Goal: Task Accomplishment & Management: Complete application form

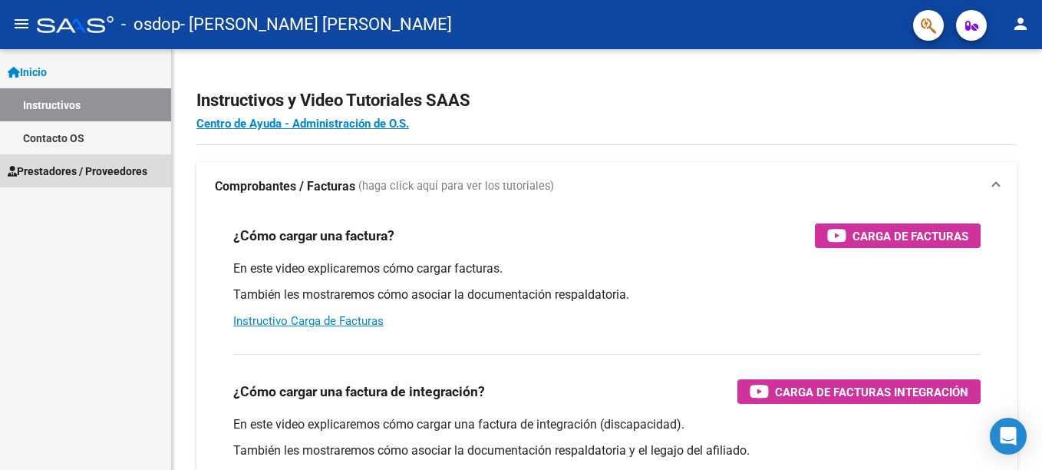
click at [91, 177] on span "Prestadores / Proveedores" at bounding box center [78, 171] width 140 height 17
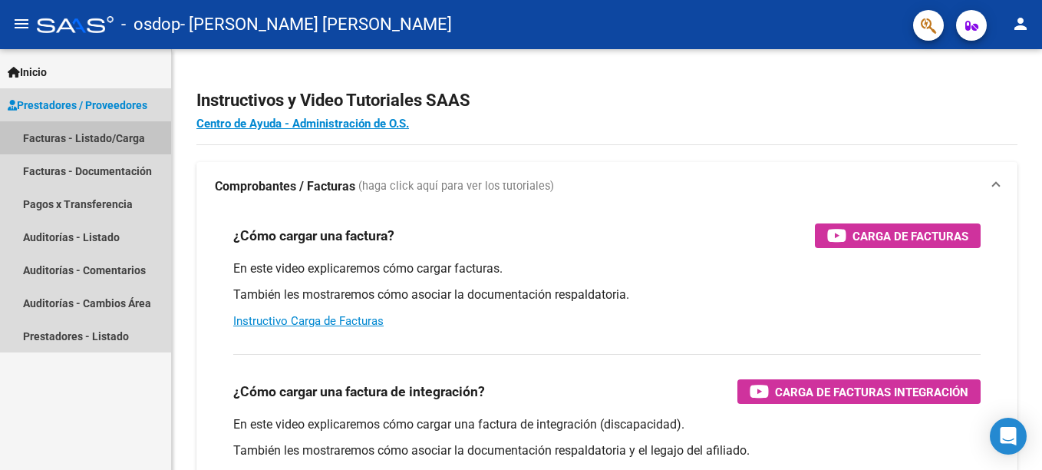
click at [84, 140] on link "Facturas - Listado/Carga" at bounding box center [85, 137] width 171 height 33
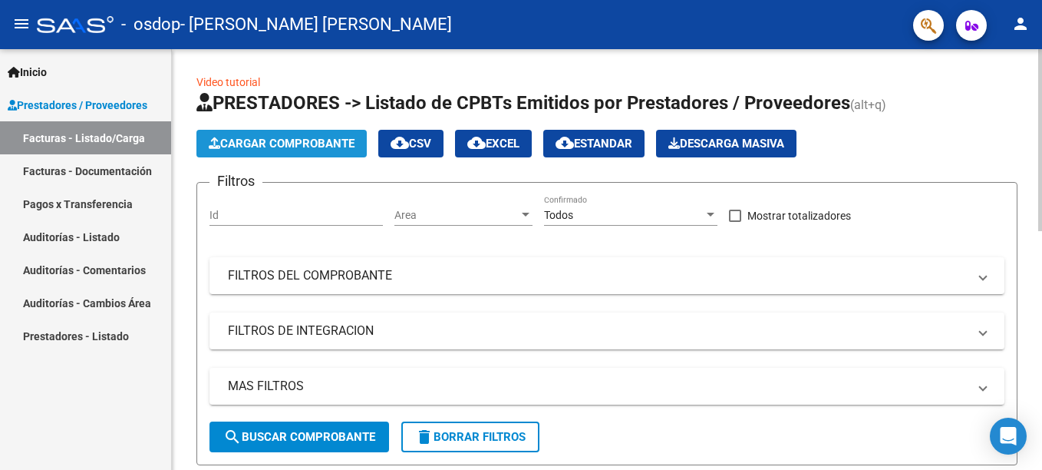
click at [307, 143] on span "Cargar Comprobante" at bounding box center [282, 144] width 146 height 14
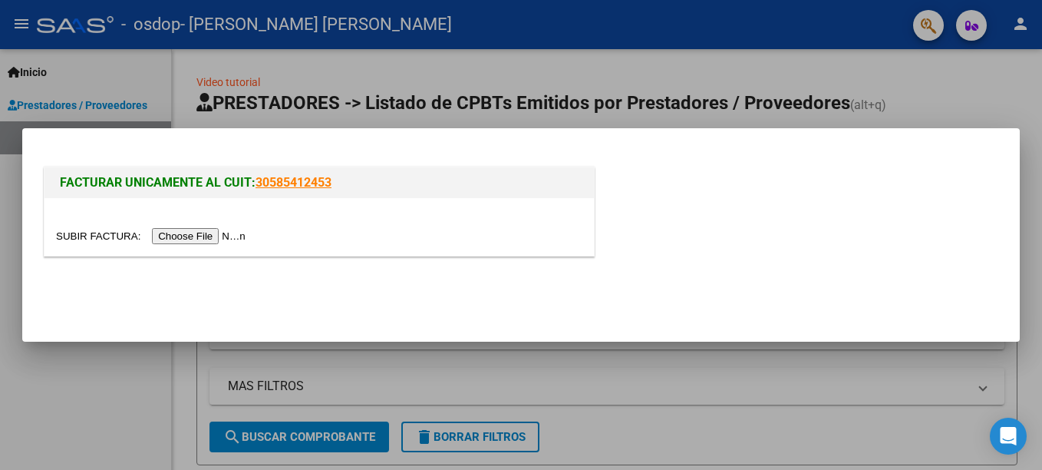
click at [207, 234] on input "file" at bounding box center [153, 236] width 194 height 16
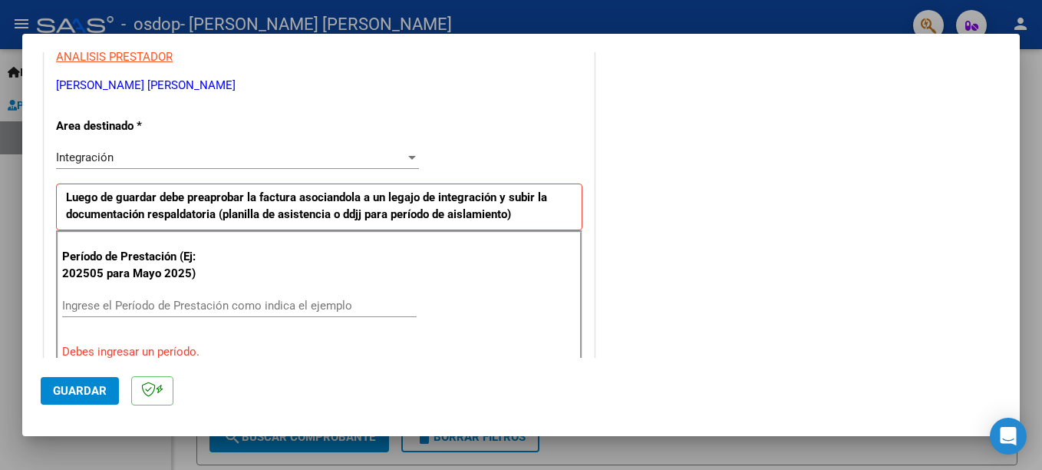
scroll to position [328, 0]
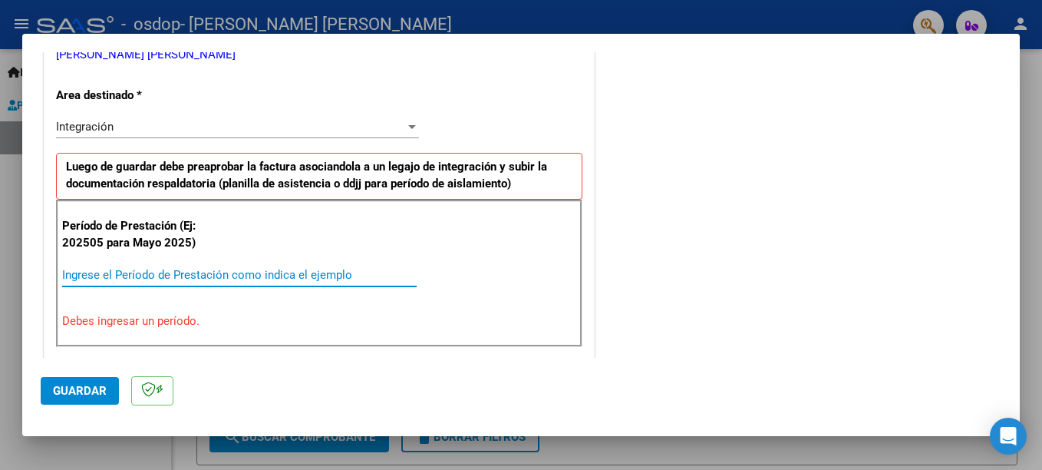
click at [317, 272] on input "Ingrese el Período de Prestación como indica el ejemplo" at bounding box center [239, 275] width 354 height 14
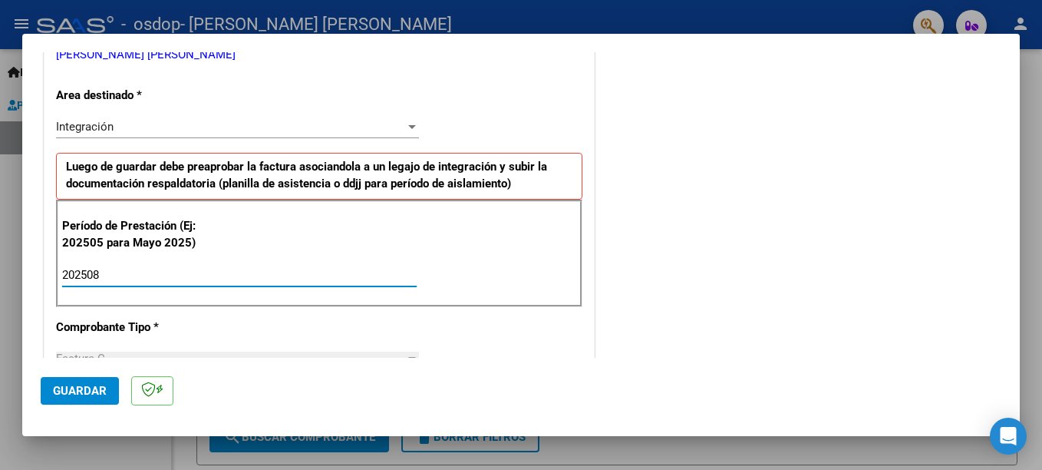
type input "202508"
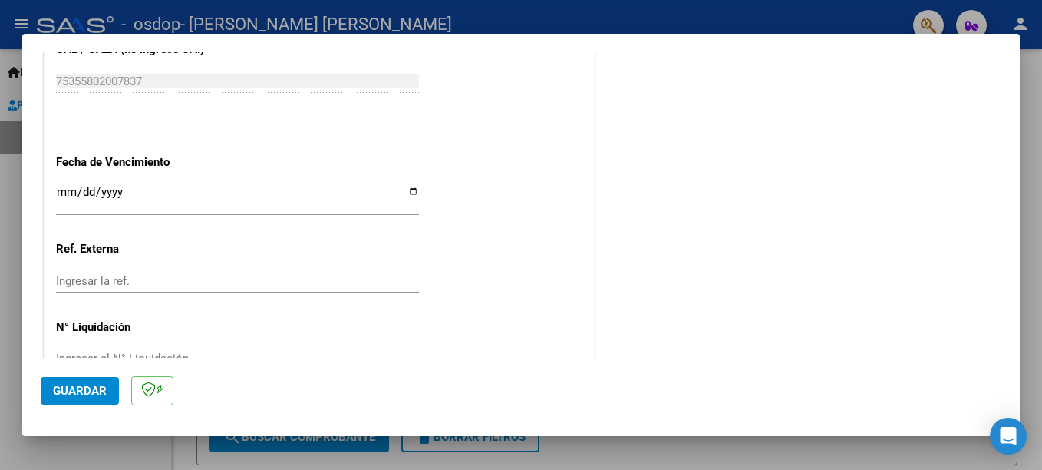
scroll to position [1033, 0]
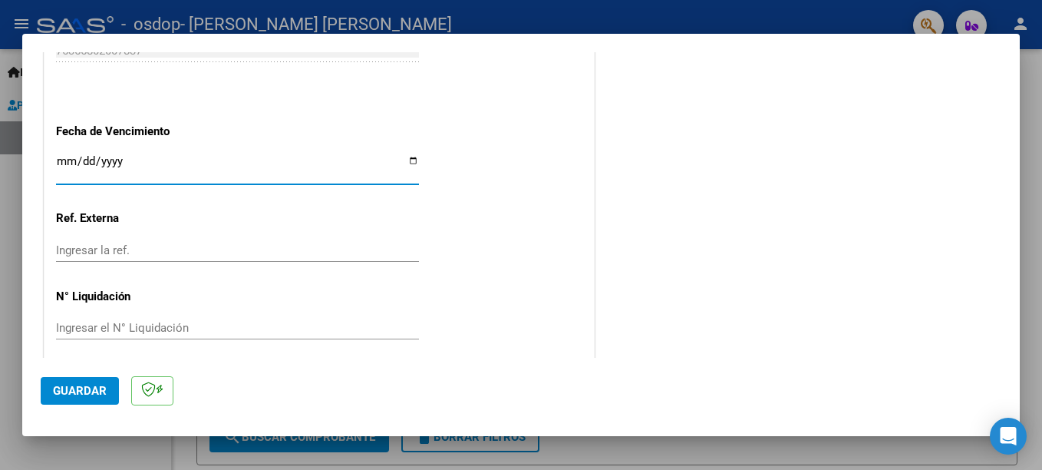
click at [64, 159] on input "Ingresar la fecha" at bounding box center [237, 167] width 363 height 25
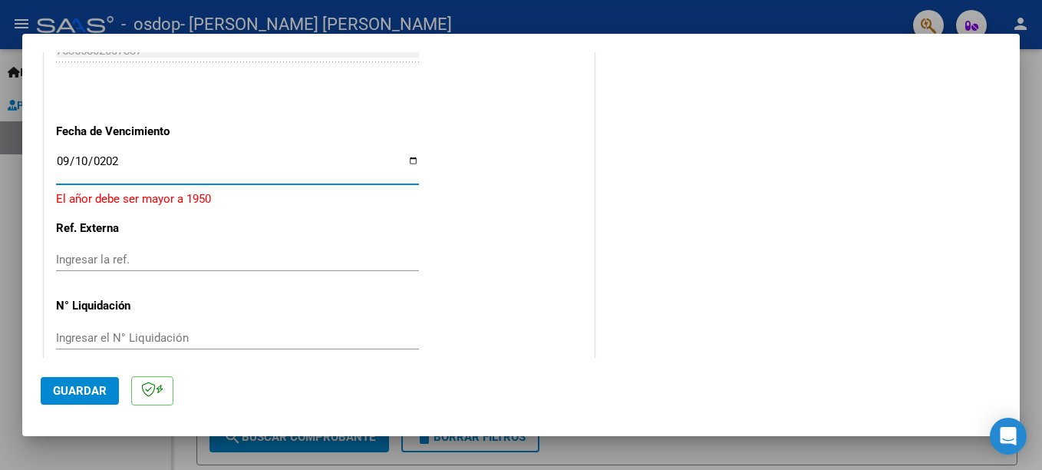
type input "[DATE]"
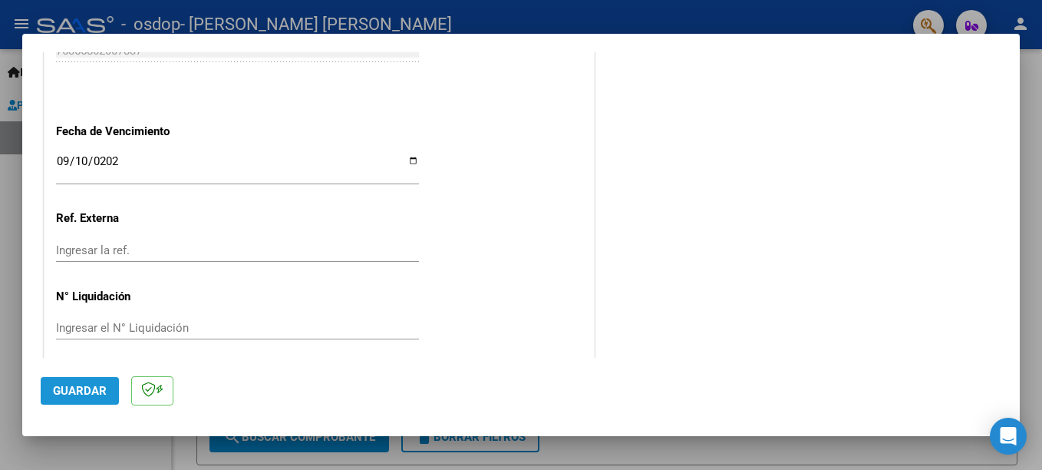
click at [84, 386] on span "Guardar" at bounding box center [80, 391] width 54 height 14
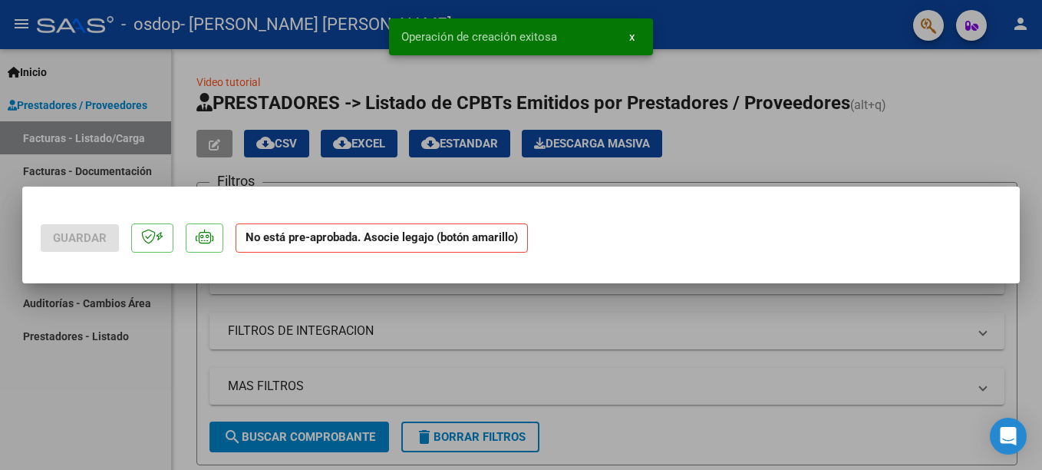
scroll to position [0, 0]
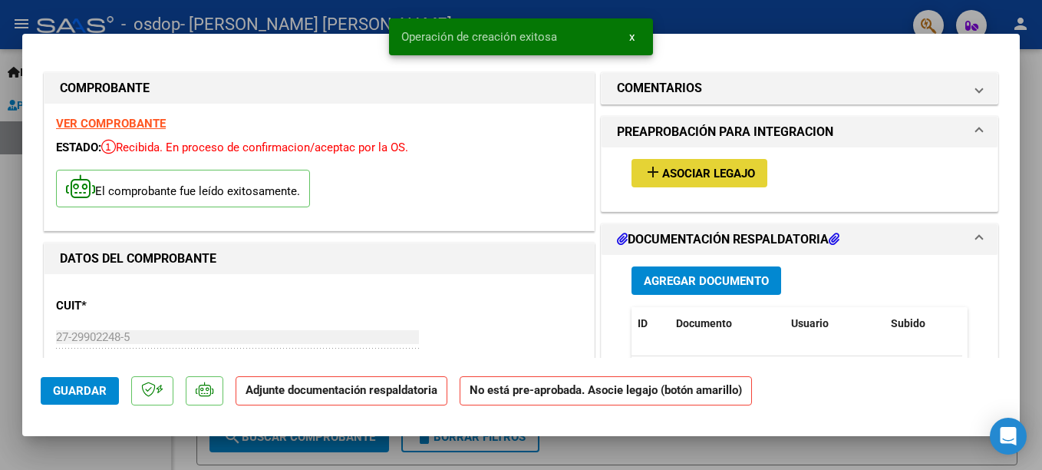
click at [704, 169] on span "Asociar Legajo" at bounding box center [708, 173] width 93 height 14
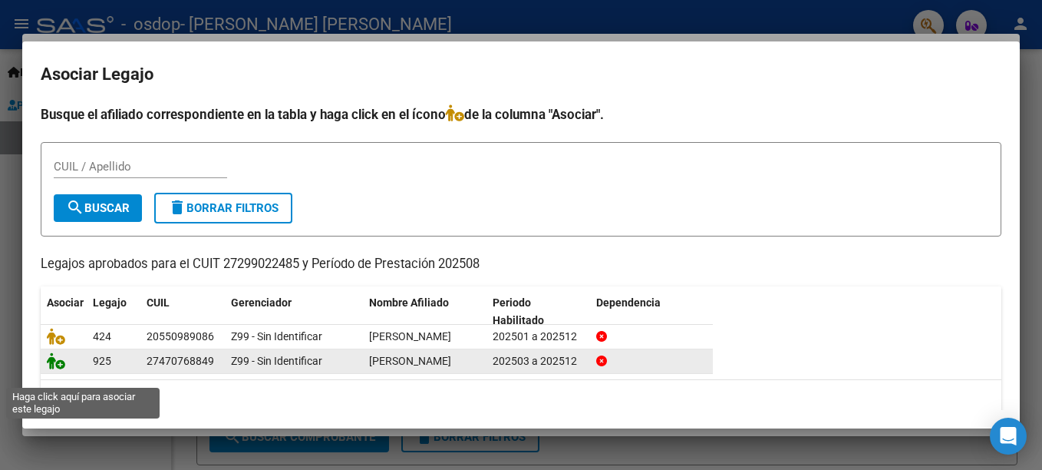
click at [56, 369] on icon at bounding box center [56, 360] width 18 height 17
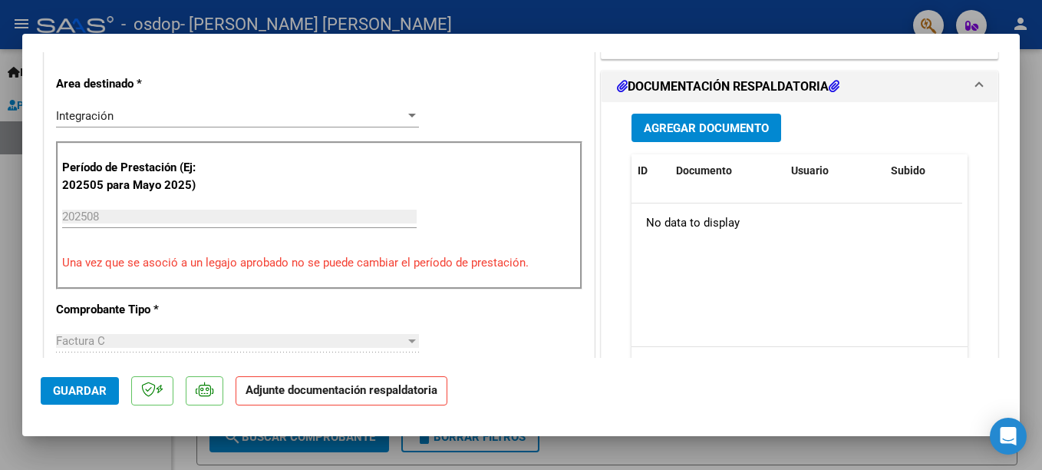
scroll to position [399, 0]
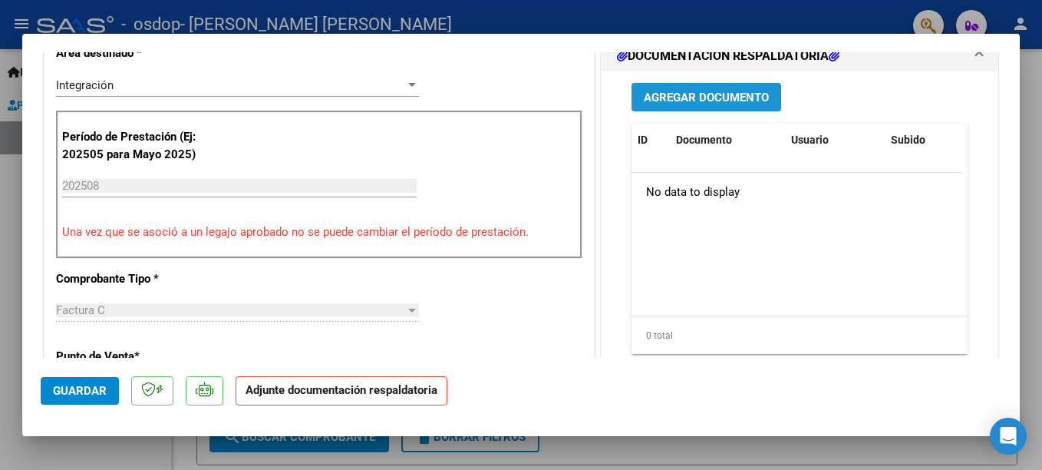
click at [700, 98] on span "Agregar Documento" at bounding box center [706, 98] width 125 height 14
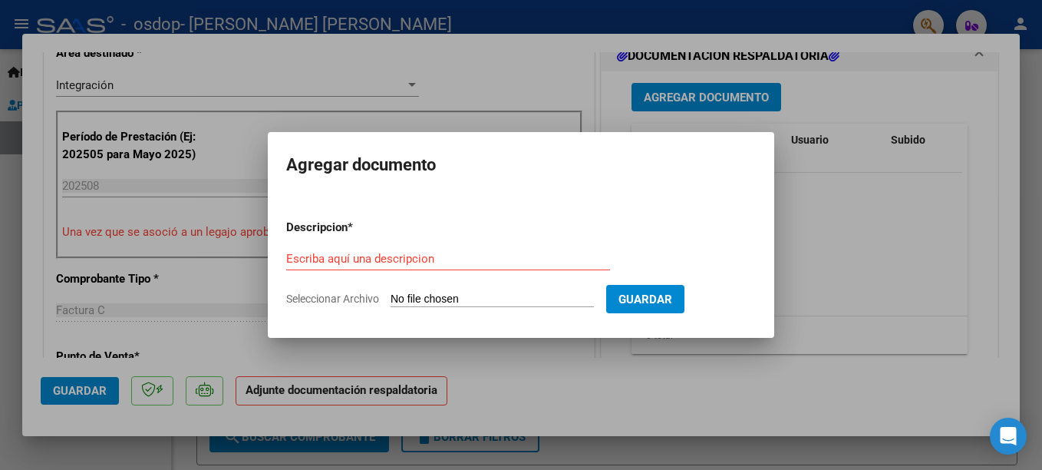
click at [325, 299] on span "Seleccionar Archivo" at bounding box center [332, 298] width 93 height 12
click at [391, 299] on input "Seleccionar Archivo" at bounding box center [492, 299] width 203 height 15
type input "C:\fakepath\Asistencia [PERSON_NAME].pdf"
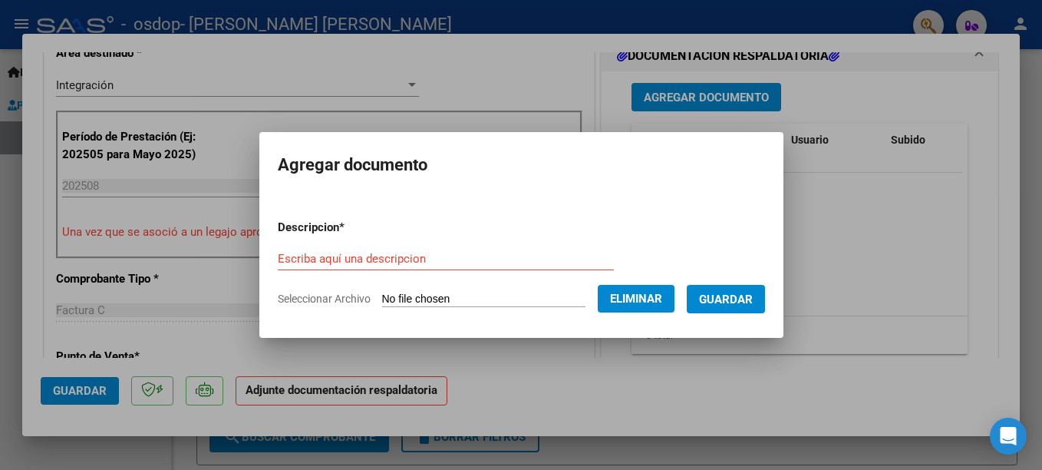
click at [336, 252] on div "Escriba aquí una descripcion" at bounding box center [446, 258] width 336 height 23
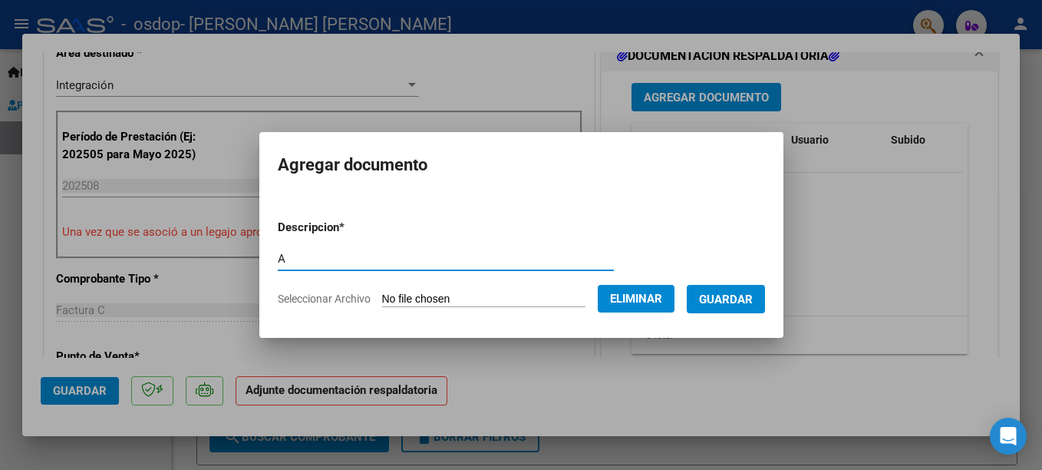
type input "Asistencia"
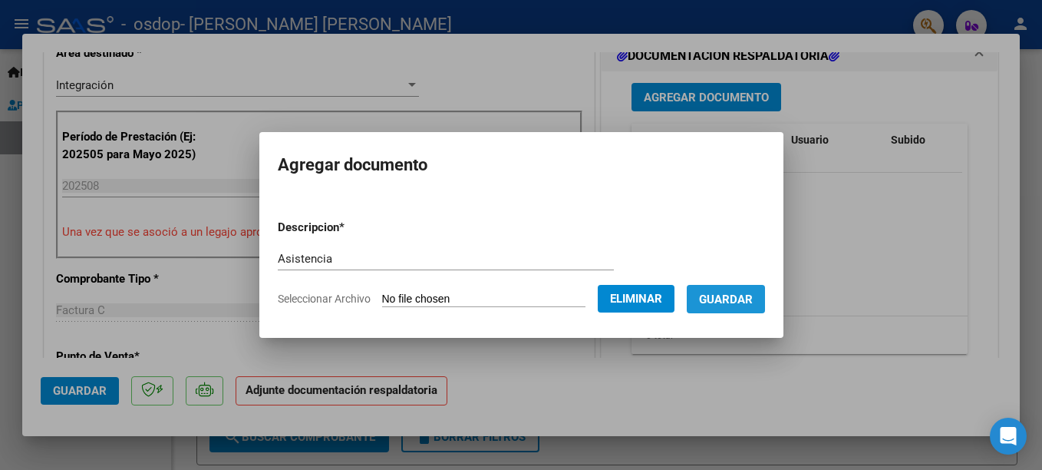
click at [753, 297] on span "Guardar" at bounding box center [726, 299] width 54 height 14
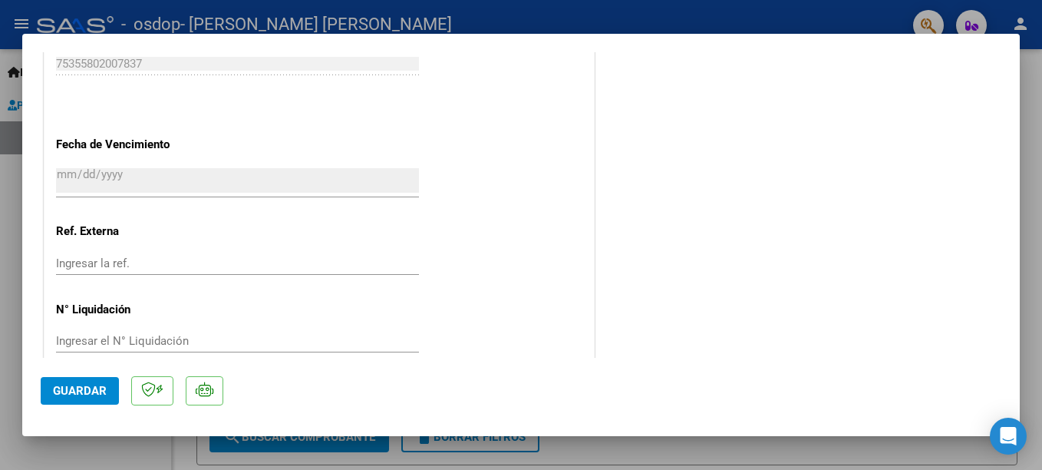
scroll to position [1068, 0]
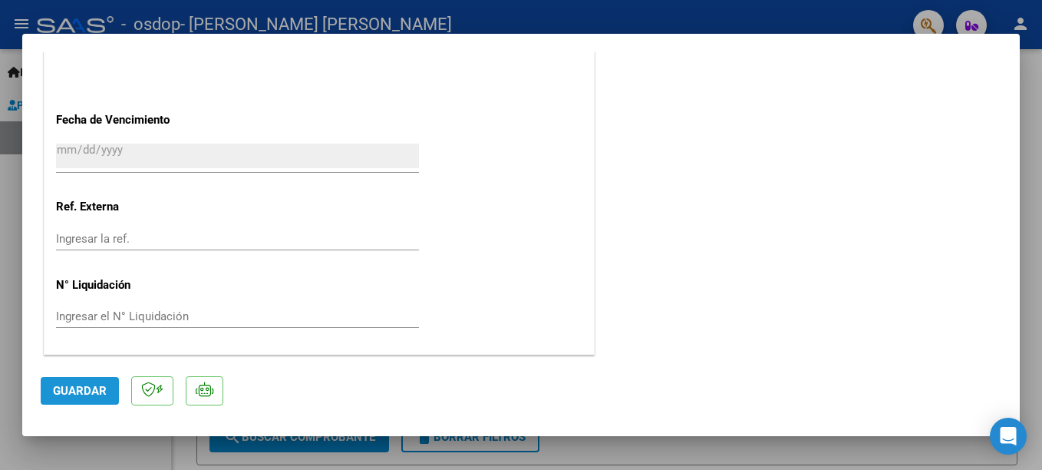
click at [81, 395] on span "Guardar" at bounding box center [80, 391] width 54 height 14
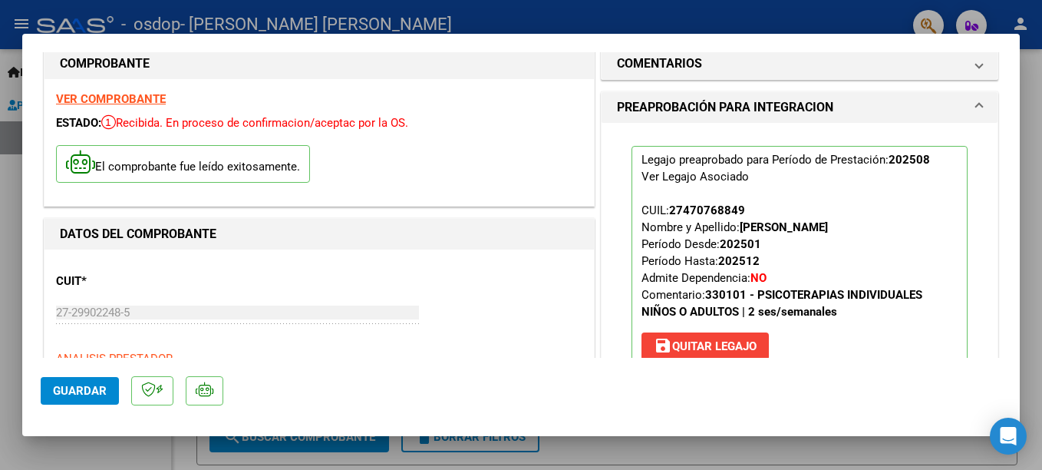
scroll to position [0, 0]
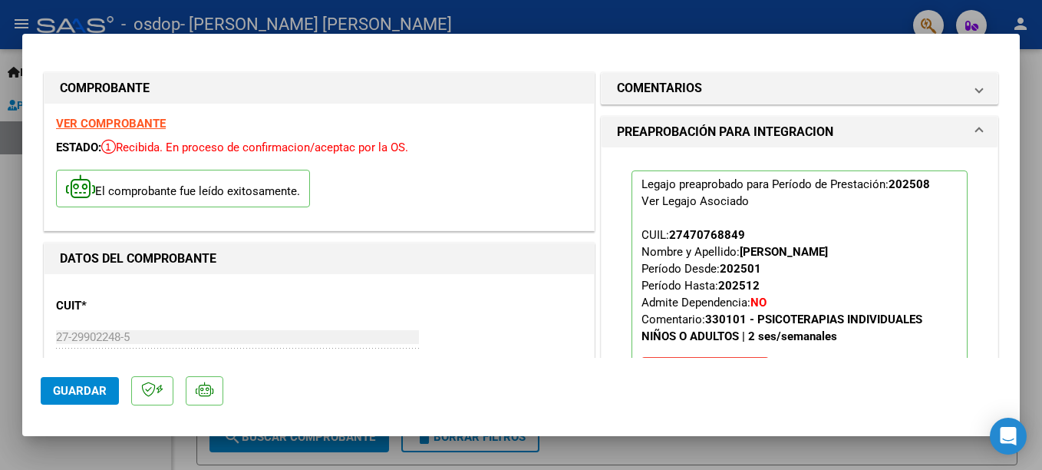
click at [1004, 54] on mat-dialog-content "COMPROBANTE VER COMPROBANTE ESTADO: Recibida. En proceso de confirmacion/acepta…" at bounding box center [520, 204] width 997 height 305
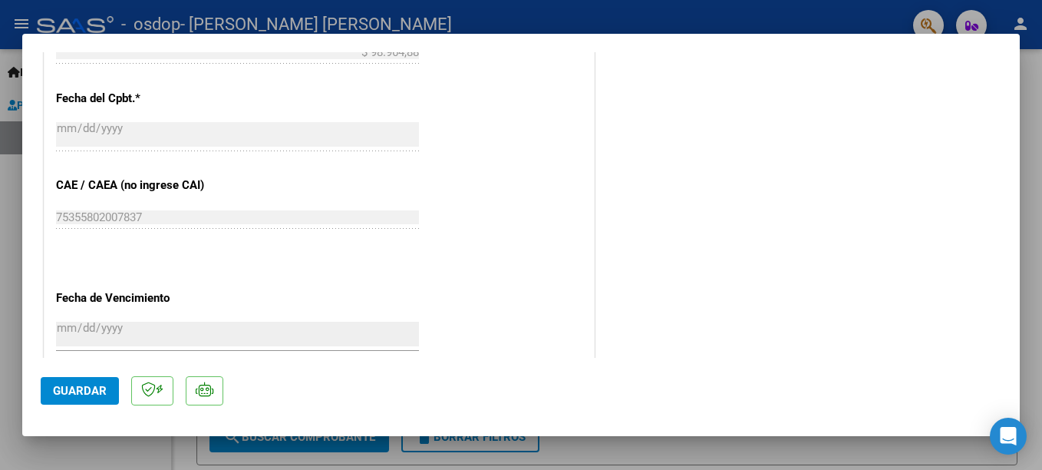
scroll to position [1068, 0]
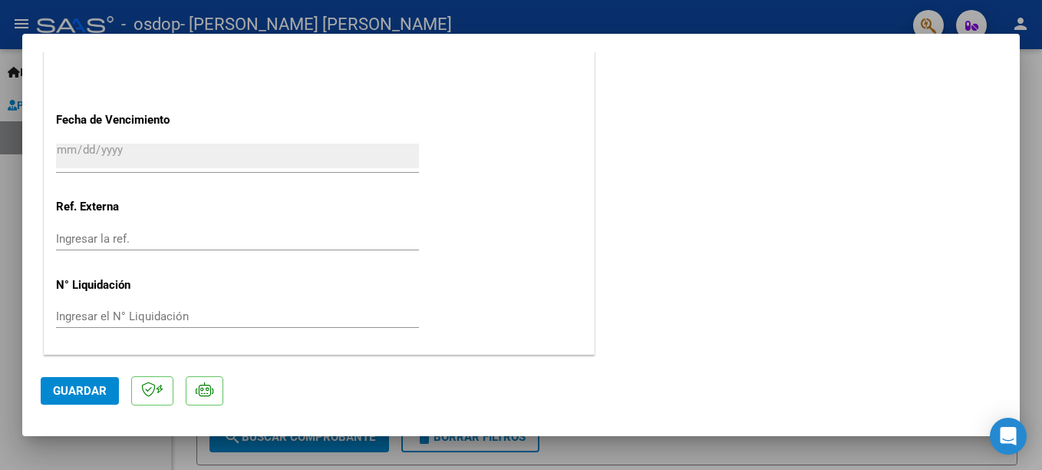
click at [1036, 71] on div at bounding box center [521, 235] width 1042 height 470
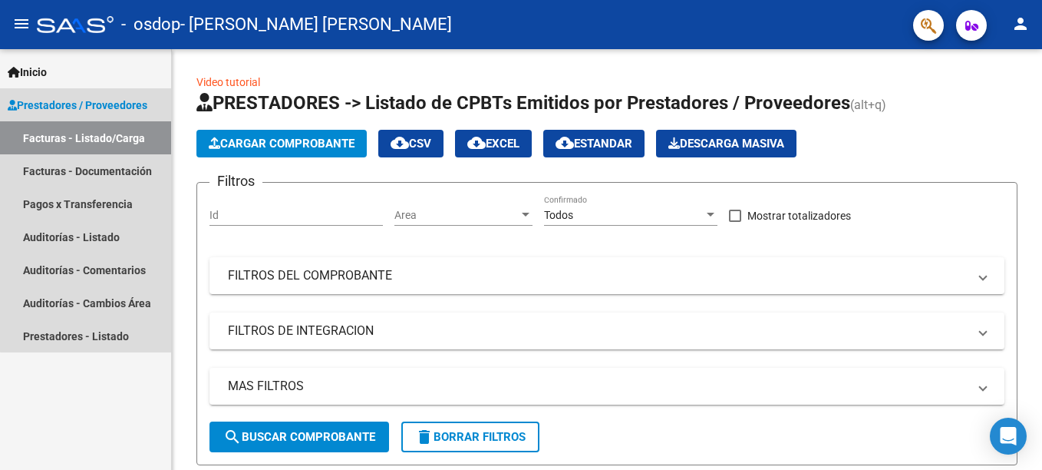
click at [107, 140] on link "Facturas - Listado/Carga" at bounding box center [85, 137] width 171 height 33
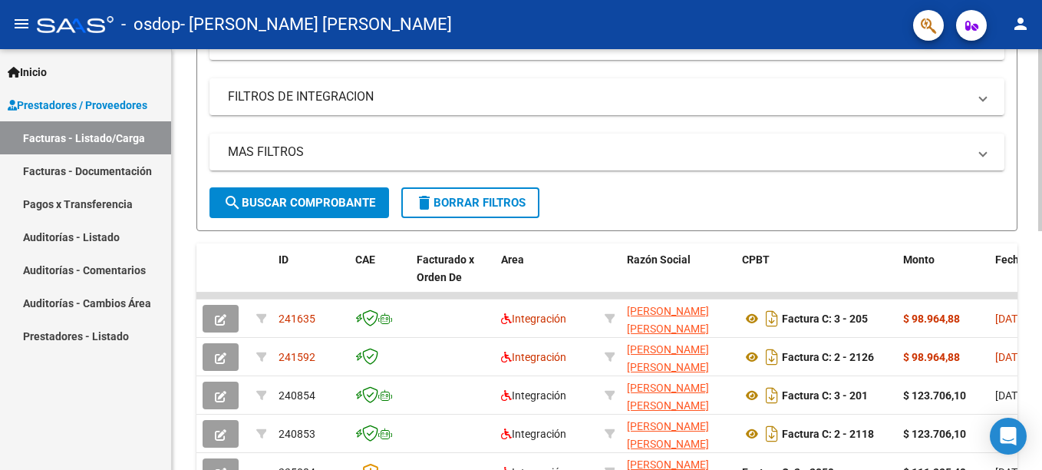
click at [1039, 319] on div at bounding box center [1040, 244] width 4 height 182
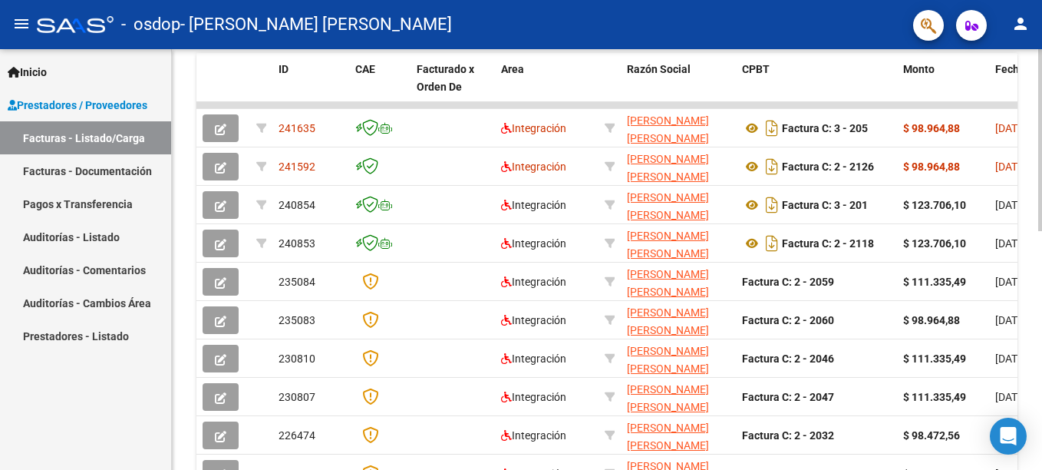
scroll to position [426, 0]
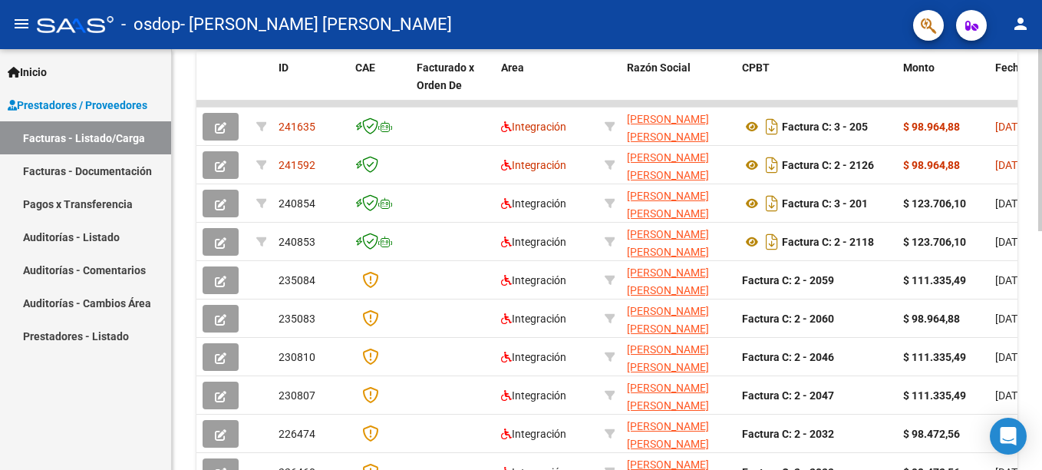
click at [1041, 402] on html "menu - osdop - [PERSON_NAME] [PERSON_NAME] person Inicio Instructivos Contacto …" at bounding box center [521, 235] width 1042 height 470
click at [1037, 409] on div "Video tutorial PRESTADORES -> Listado de CPBTs Emitidos por Prestadores / Prove…" at bounding box center [607, 103] width 870 height 961
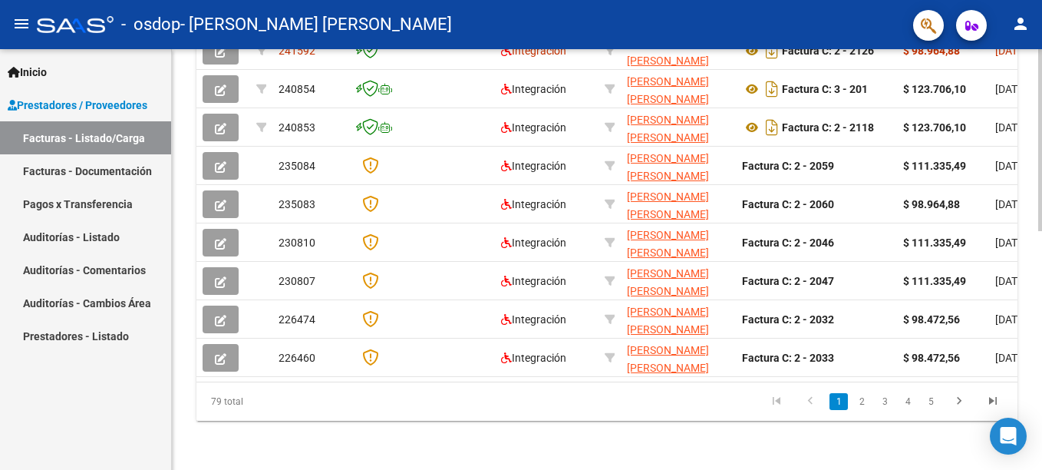
scroll to position [552, 0]
click at [1040, 338] on div at bounding box center [1040, 379] width 4 height 182
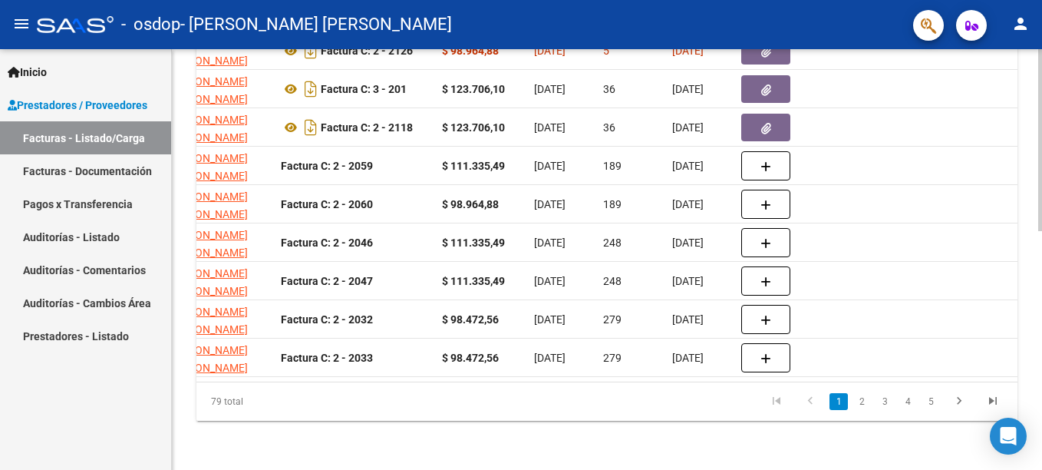
scroll to position [132, 0]
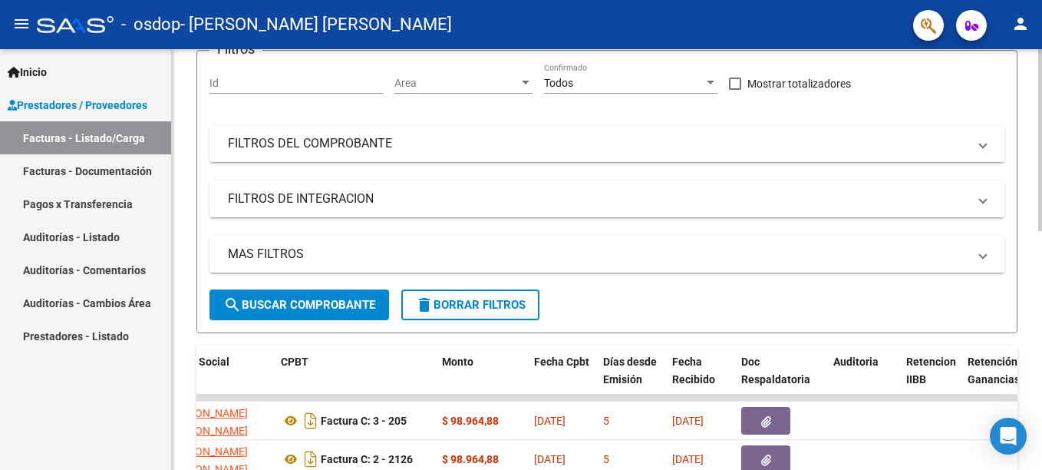
click at [1041, 95] on html "menu - osdop - [PERSON_NAME] [PERSON_NAME] person Inicio Instructivos Contacto …" at bounding box center [521, 235] width 1042 height 470
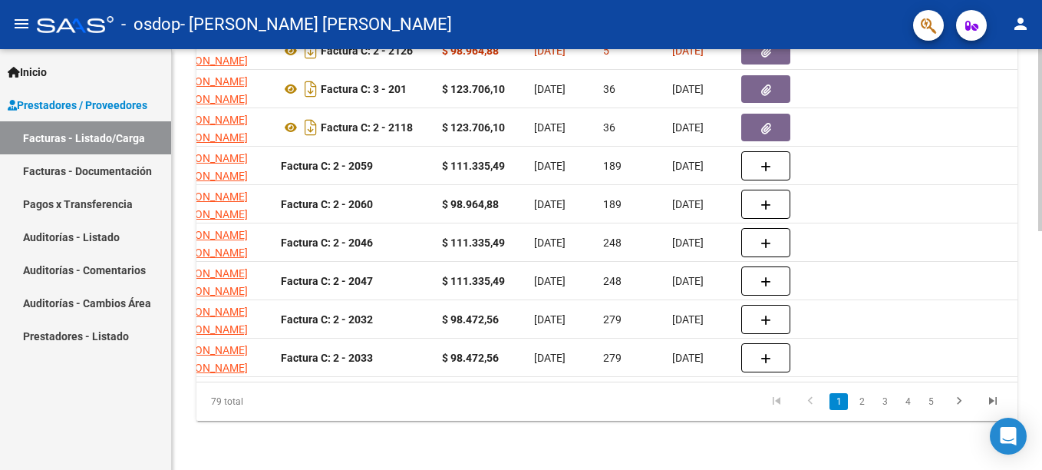
click at [1038, 420] on div at bounding box center [1040, 259] width 4 height 420
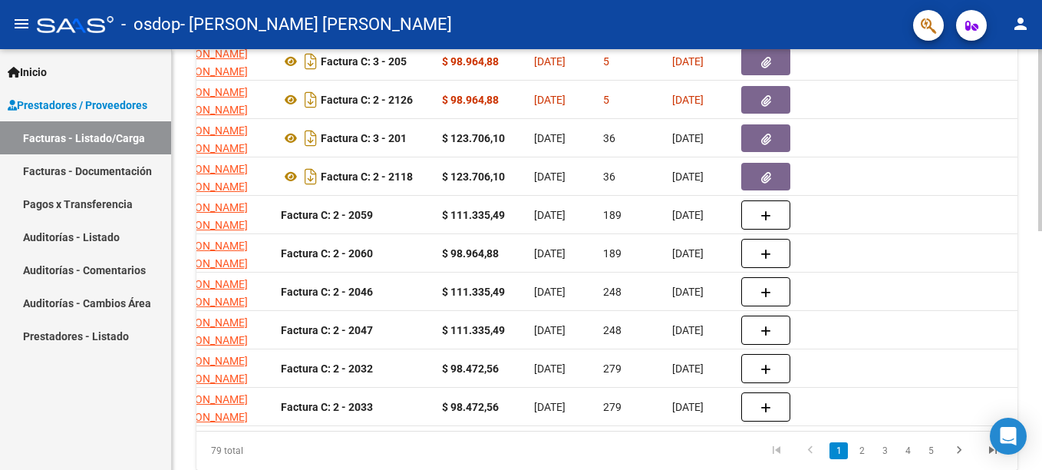
scroll to position [460, 0]
